Goal: Find specific page/section: Find specific page/section

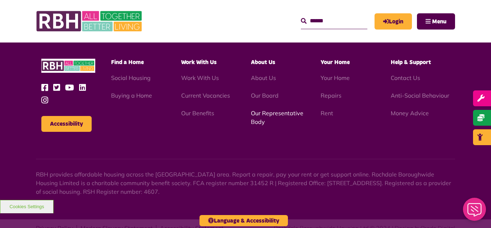
scroll to position [2089, 0]
click at [269, 109] on link "Our Representative Body" at bounding box center [277, 117] width 53 height 16
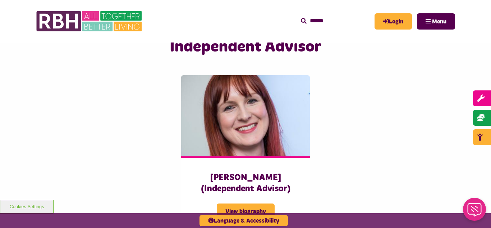
scroll to position [1770, 0]
